Goal: Task Accomplishment & Management: Manage account settings

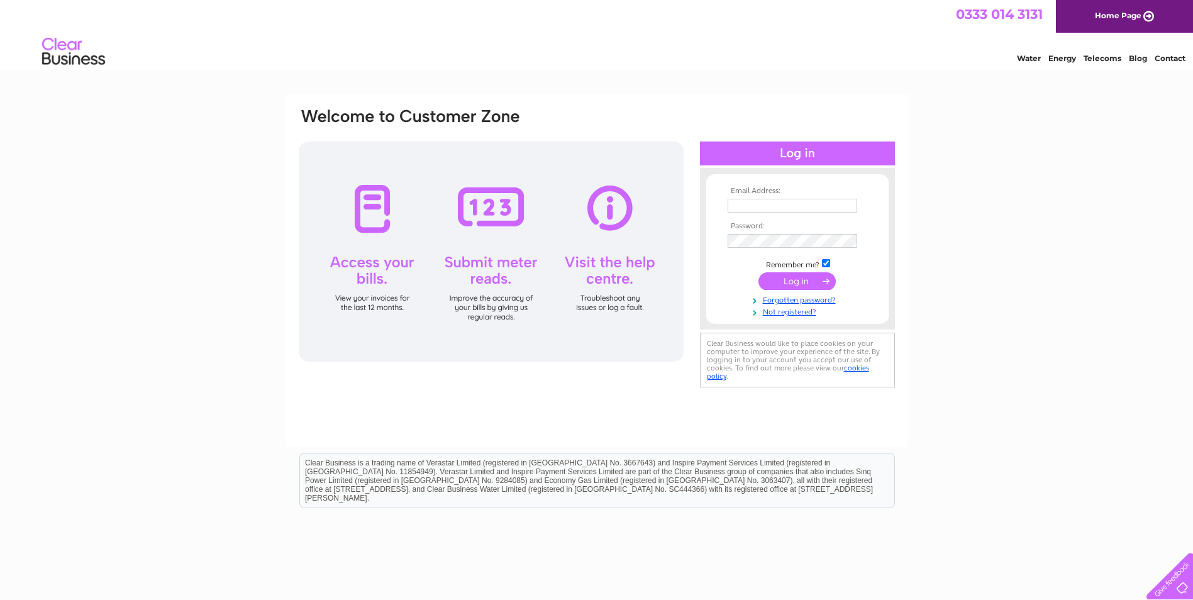
click at [801, 206] on input "text" at bounding box center [793, 206] width 130 height 14
type input "anish@ragarfield.net"
click at [831, 303] on link "Forgotten password?" at bounding box center [799, 300] width 143 height 12
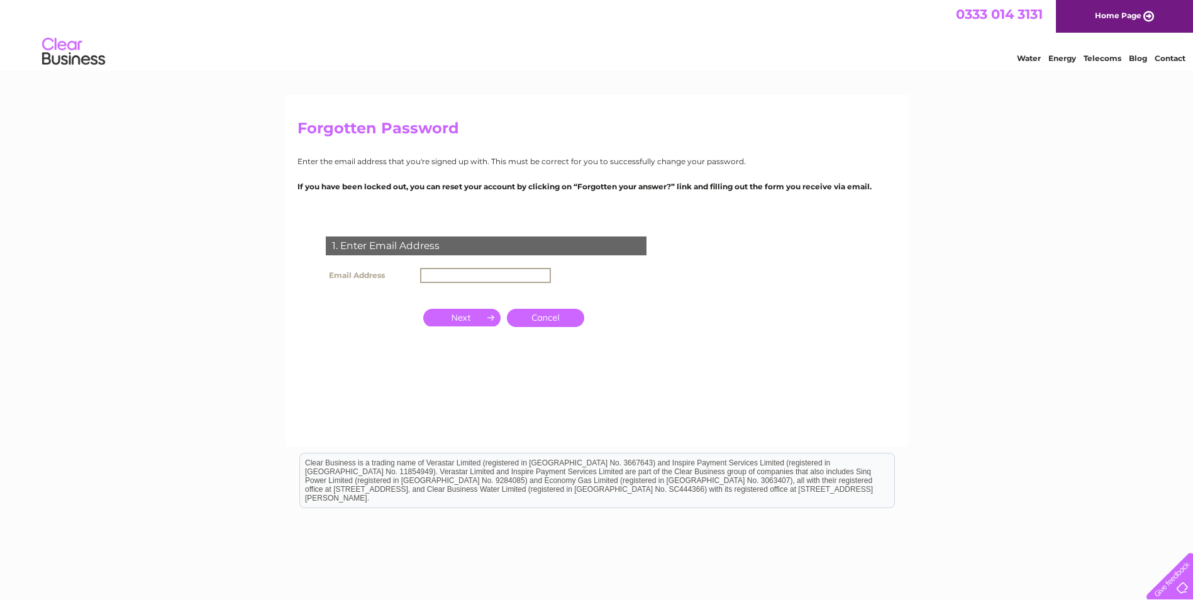
click at [486, 274] on input "text" at bounding box center [485, 275] width 131 height 15
type input "anish@ragarfield.net"
click at [472, 319] on input "button" at bounding box center [461, 318] width 77 height 18
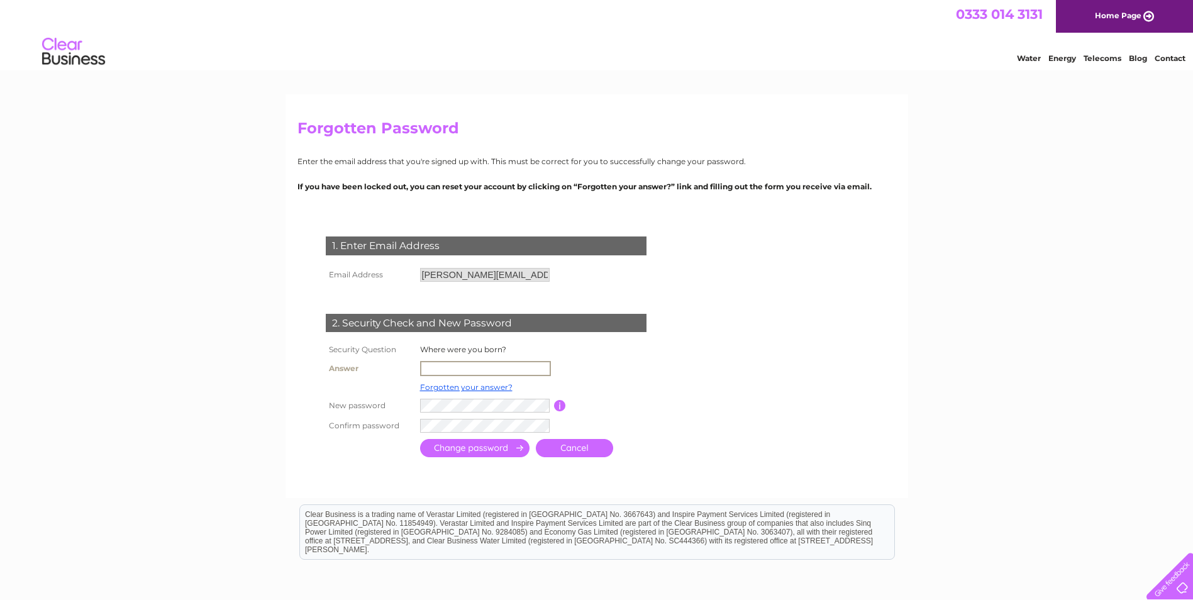
click at [494, 365] on input "text" at bounding box center [485, 368] width 131 height 15
type input "Sidcup"
click at [508, 454] on input "submit" at bounding box center [474, 448] width 109 height 18
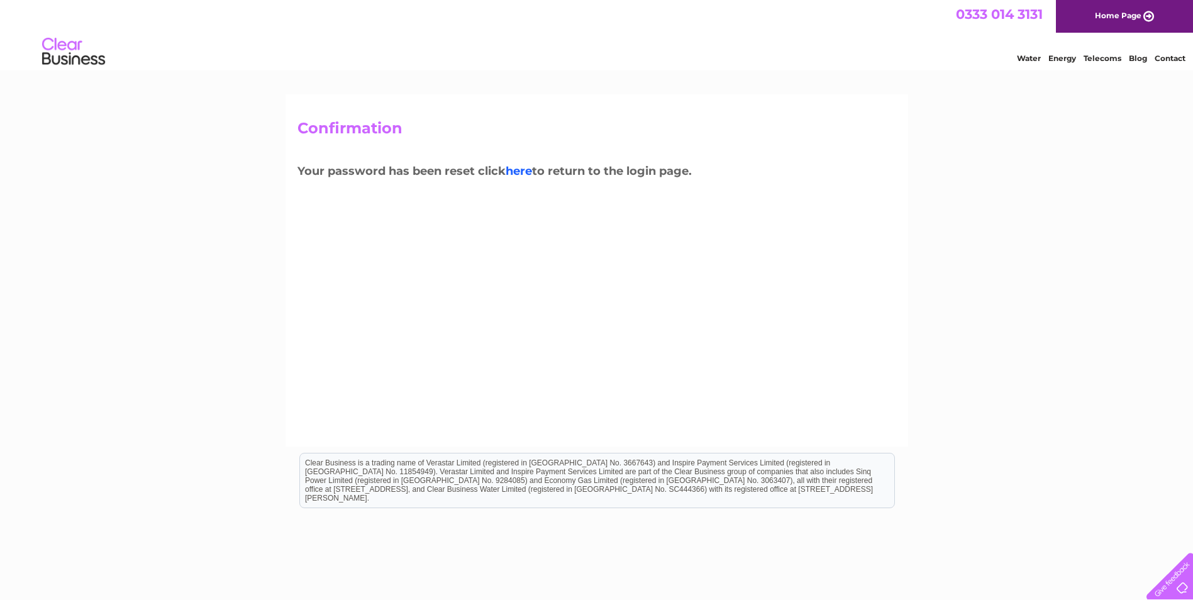
click at [525, 169] on link "here" at bounding box center [519, 171] width 26 height 14
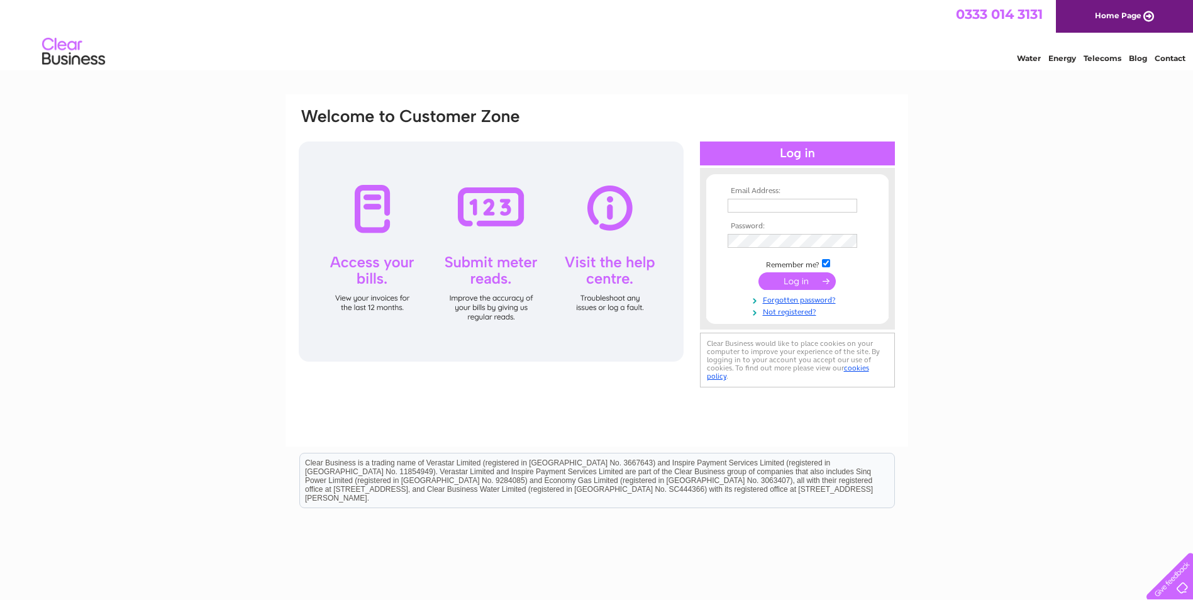
type input "anish@ragarfield.net"
click at [780, 273] on input "submit" at bounding box center [797, 281] width 77 height 18
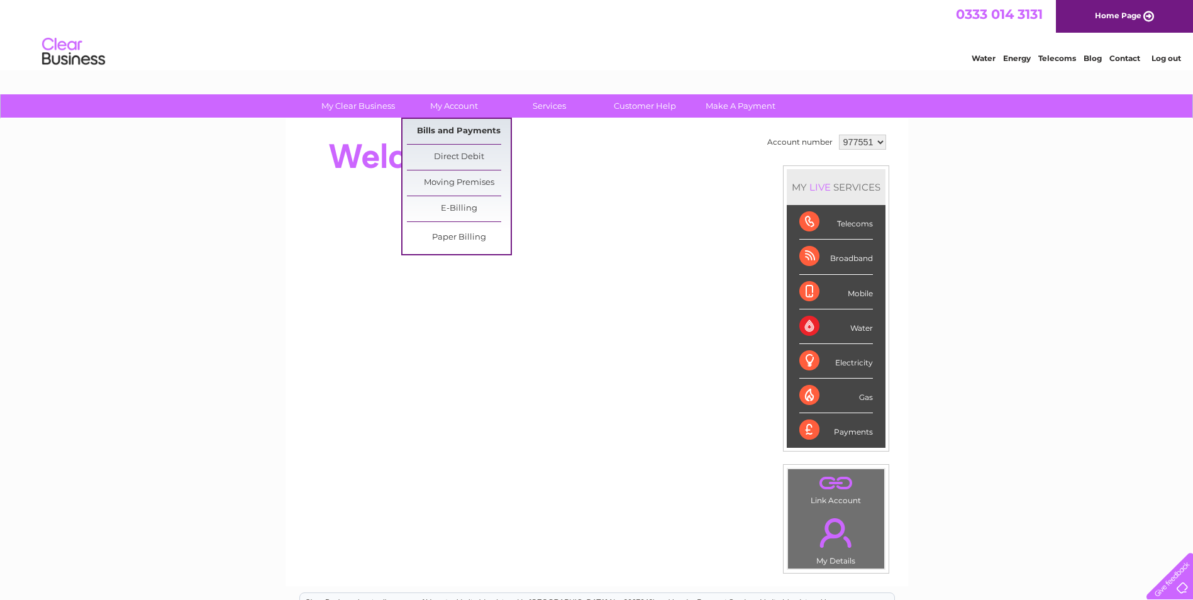
click at [455, 123] on link "Bills and Payments" at bounding box center [459, 131] width 104 height 25
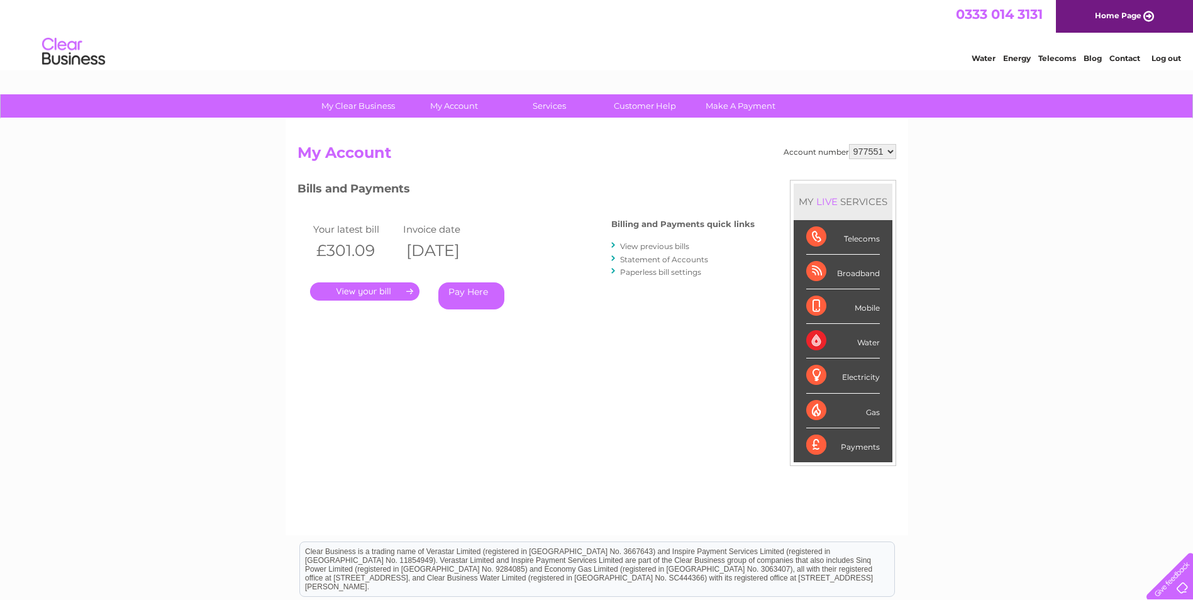
click at [394, 292] on link "." at bounding box center [364, 291] width 109 height 18
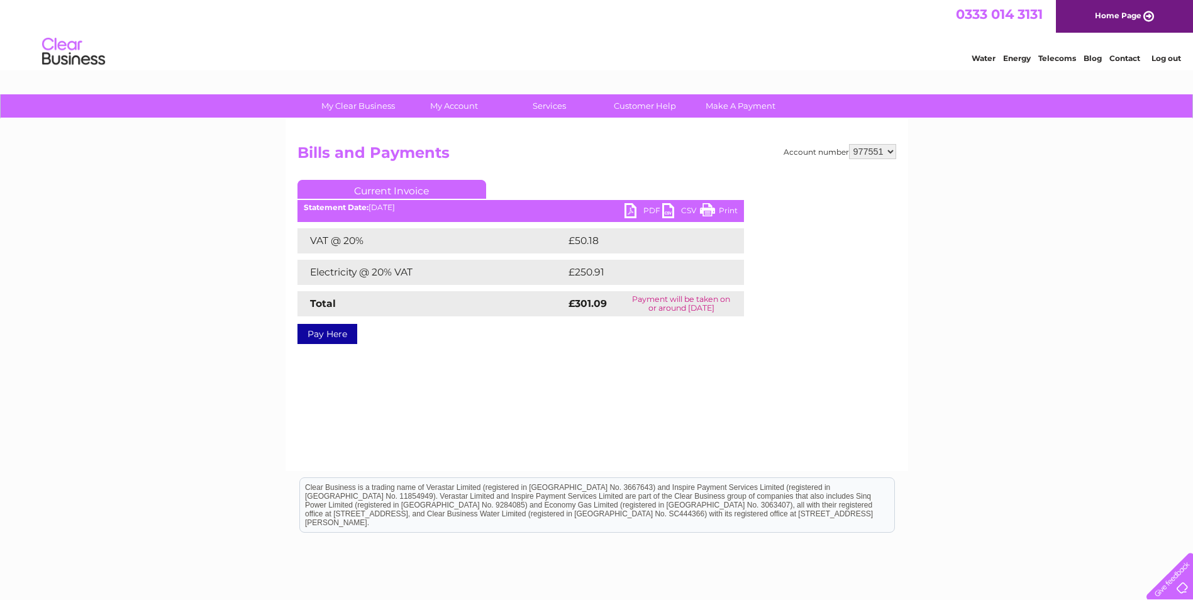
click at [643, 208] on link "PDF" at bounding box center [644, 212] width 38 height 18
click at [1175, 55] on link "Log out" at bounding box center [1167, 57] width 30 height 9
